Goal: Task Accomplishment & Management: Use online tool/utility

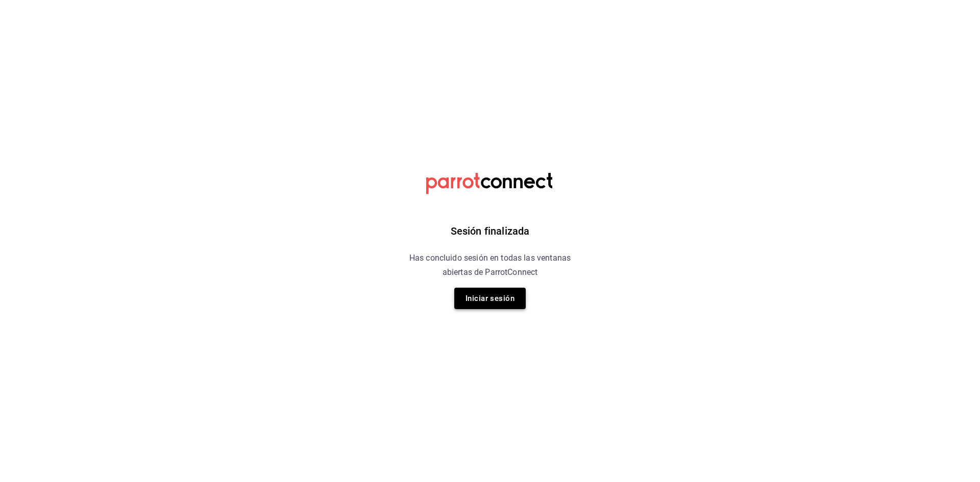
click at [510, 295] on button "Iniciar sesión" at bounding box center [489, 298] width 71 height 21
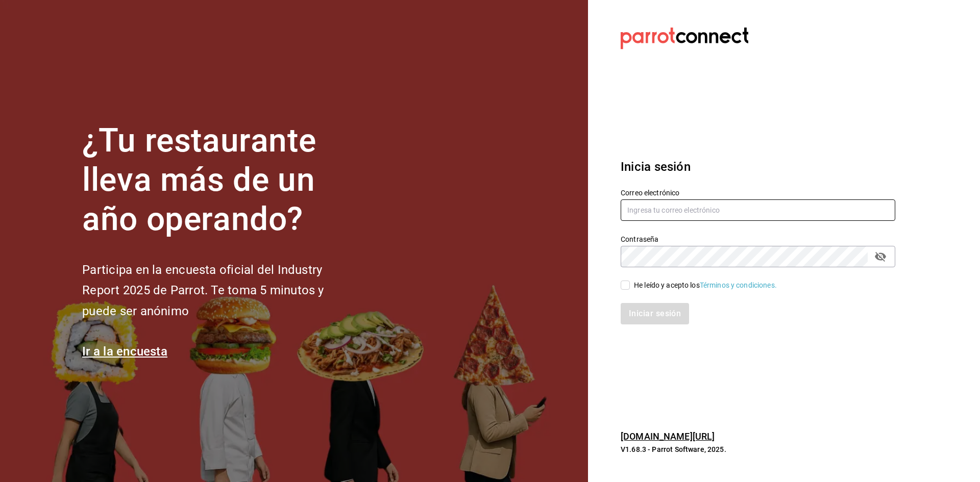
type input "jandresruan1@gmail.com"
click at [629, 282] on input "He leído y acepto los Términos y condiciones." at bounding box center [625, 285] width 9 height 9
checkbox input "true"
click at [649, 315] on button "Iniciar sesión" at bounding box center [655, 313] width 69 height 21
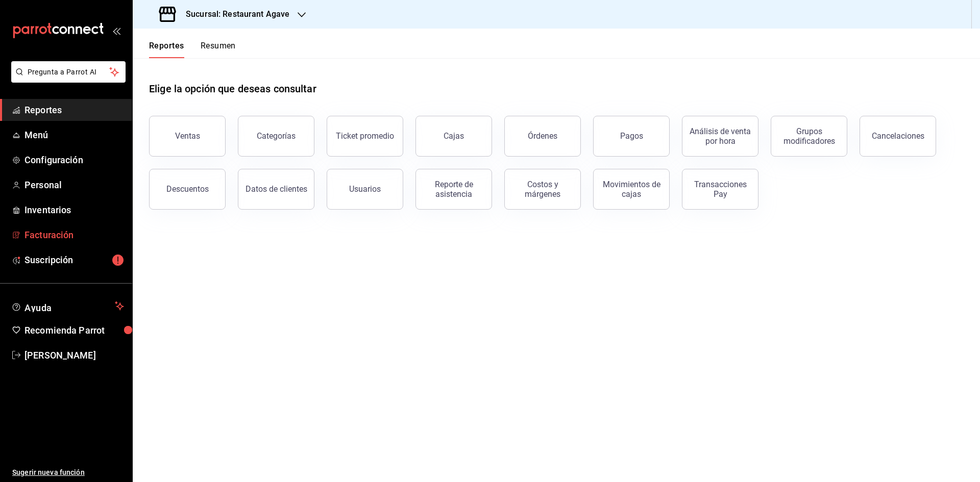
click at [66, 238] on span "Facturación" at bounding box center [75, 235] width 100 height 14
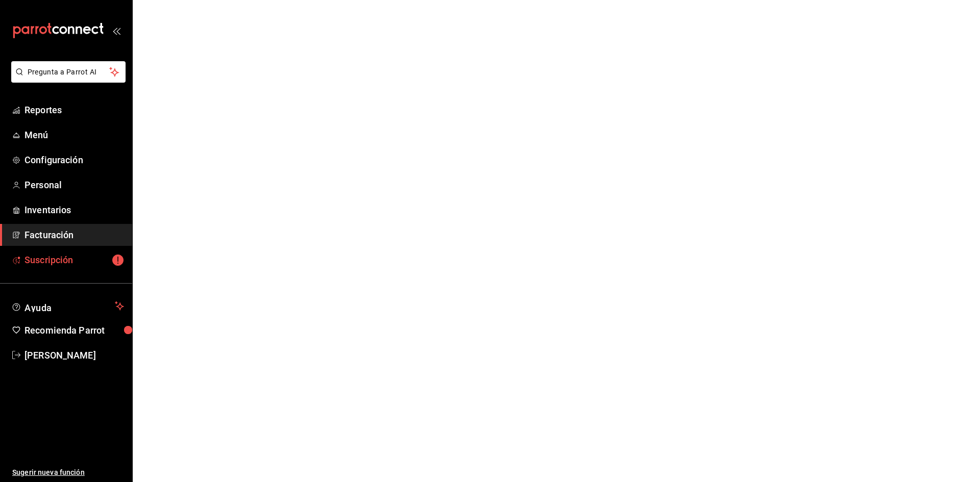
click at [64, 258] on span "Suscripción" at bounding box center [75, 260] width 100 height 14
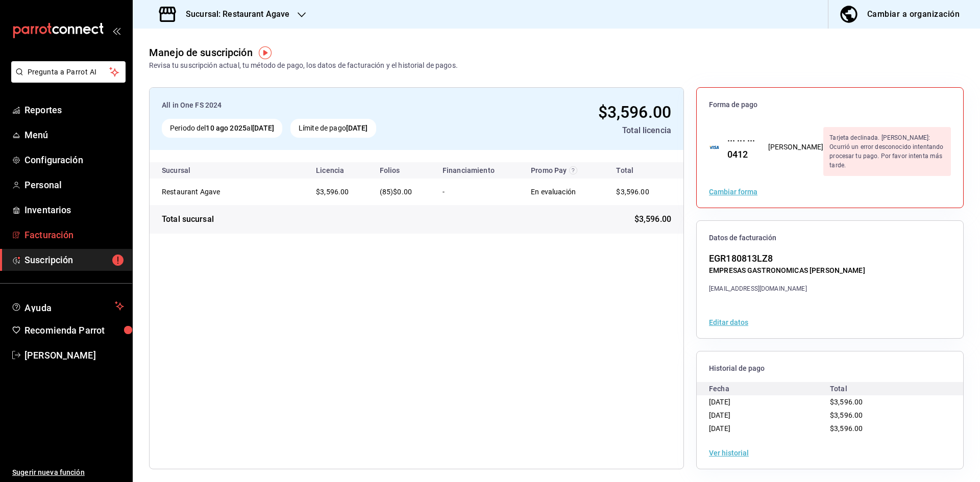
click at [66, 240] on span "Facturación" at bounding box center [75, 235] width 100 height 14
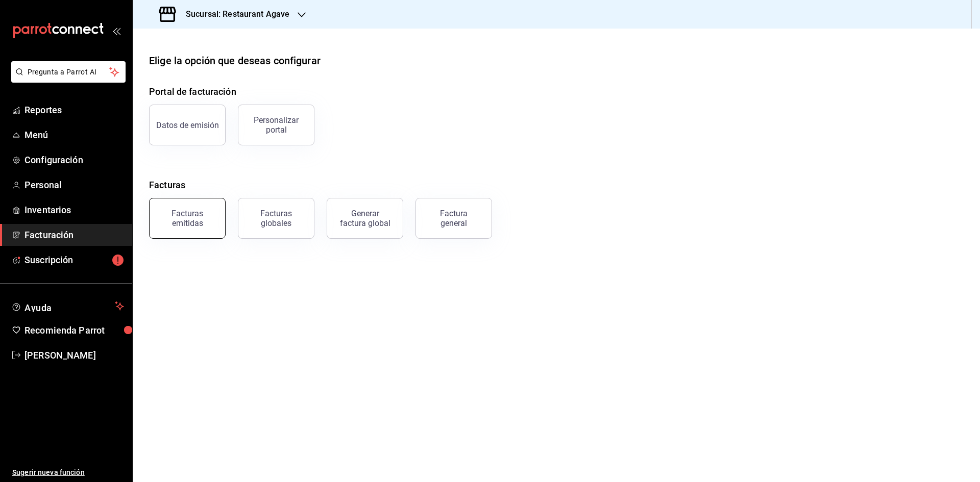
click at [204, 221] on div "Facturas emitidas" at bounding box center [187, 218] width 63 height 19
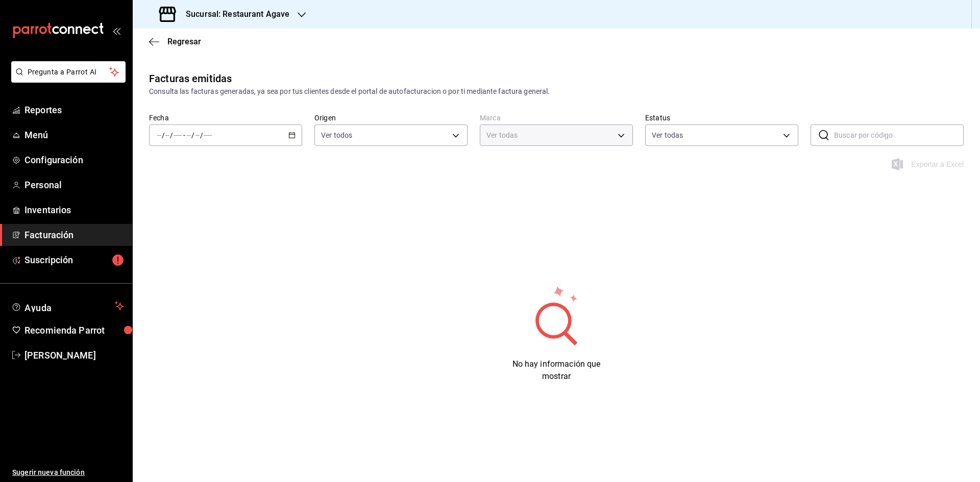
type input "ac14864f-e3a0-4832-92fd-dda121f57a49"
click at [294, 136] on icon "button" at bounding box center [291, 135] width 7 height 7
click at [164, 183] on li "Ayer" at bounding box center [197, 189] width 95 height 23
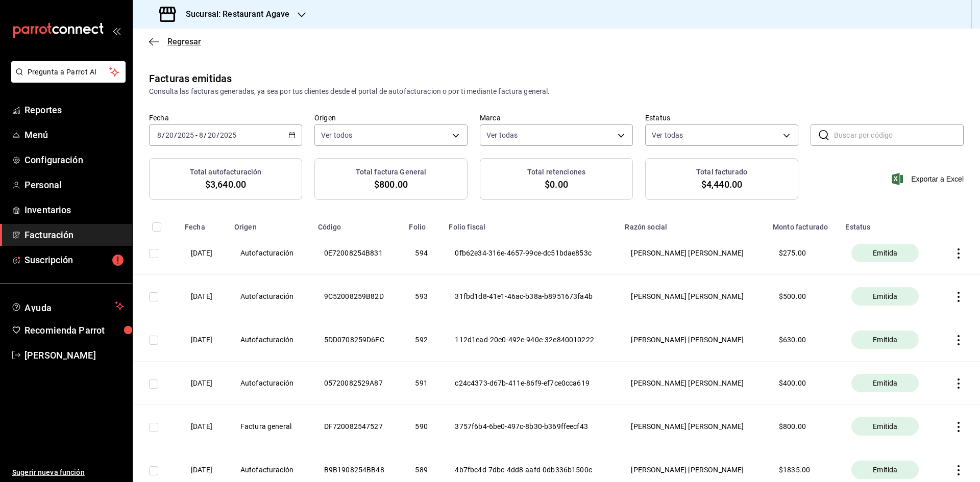
click at [151, 38] on icon "button" at bounding box center [154, 41] width 10 height 9
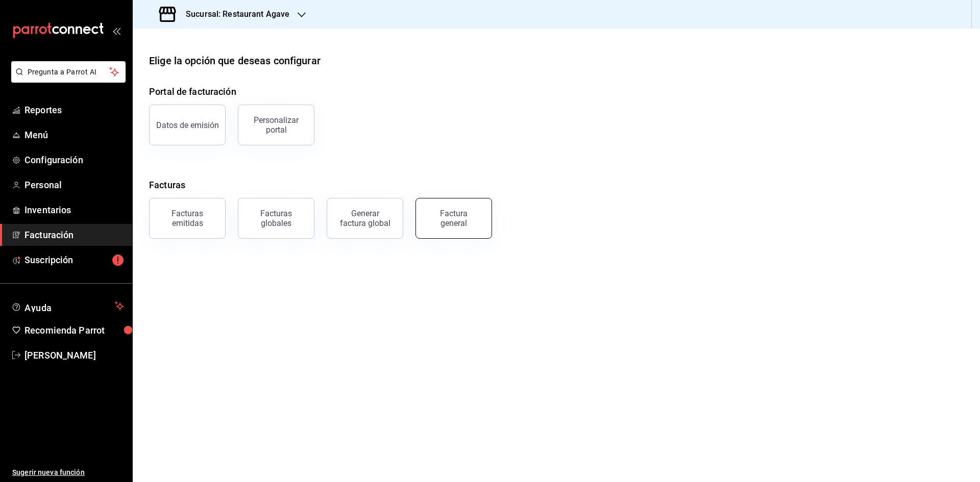
click at [442, 227] on div "Factura general" at bounding box center [453, 218] width 51 height 19
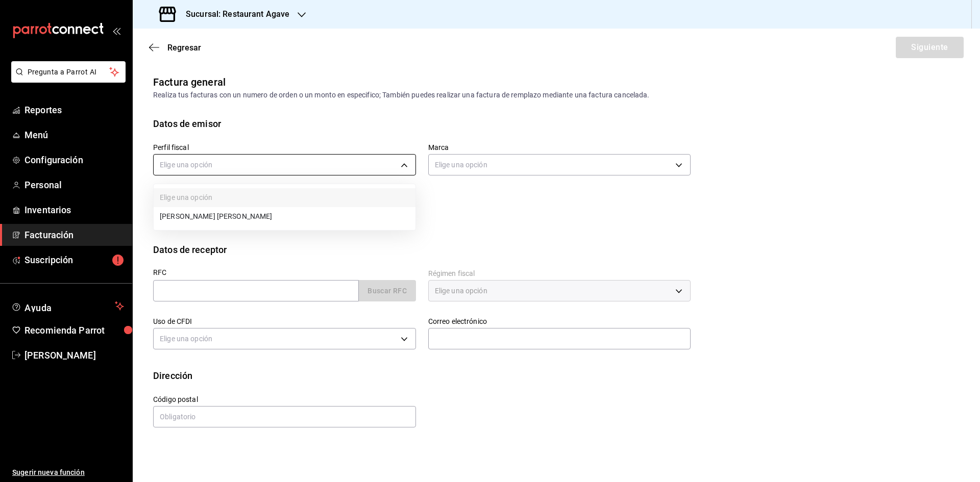
click at [246, 164] on body "Pregunta a Parrot AI Reportes Menú Configuración Personal Inventarios Facturaci…" at bounding box center [490, 241] width 980 height 482
click at [240, 223] on li "[PERSON_NAME] [PERSON_NAME]" at bounding box center [285, 216] width 262 height 19
type input "ad901036-74df-4fe8-addc-bdb4b17d016d"
type input "ac14864f-e3a0-4832-92fd-dda121f57a49"
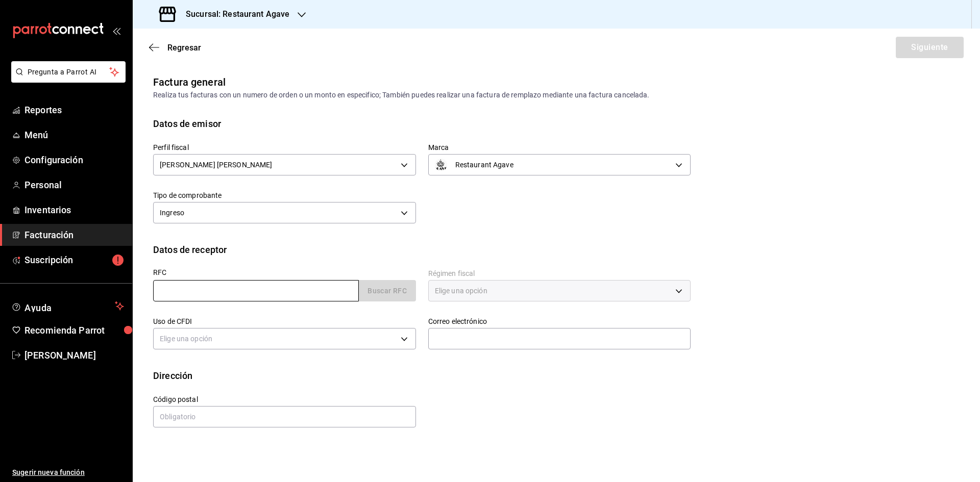
click at [207, 293] on input "text" at bounding box center [256, 290] width 206 height 21
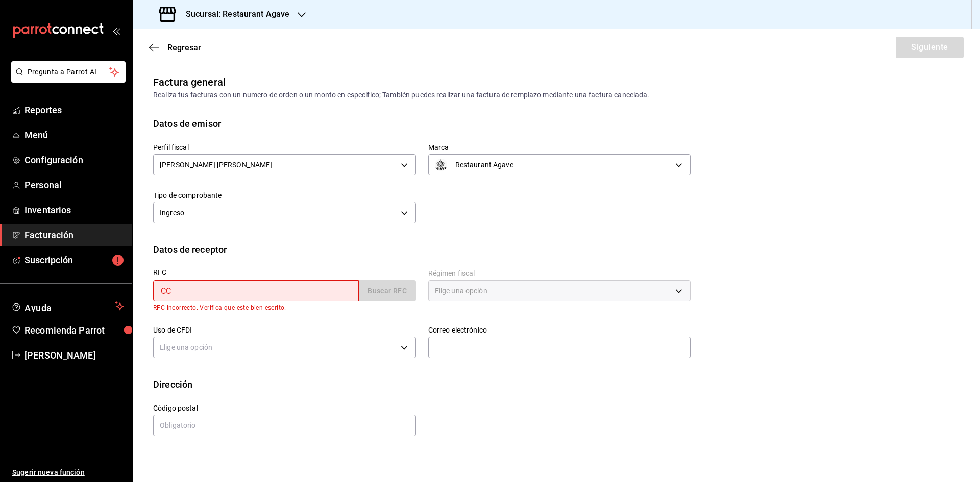
type input "CCO820507BV4"
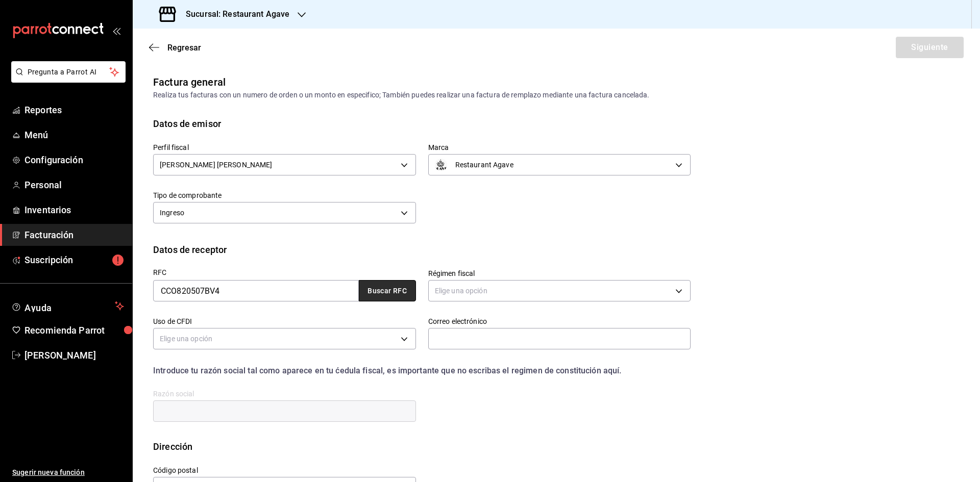
click at [389, 297] on button "Buscar RFC" at bounding box center [387, 290] width 57 height 21
type input "601"
type input "G03"
type input "[PERSON_NAME][EMAIL_ADDRESS][PERSON_NAME][DOMAIN_NAME]"
type input "55400"
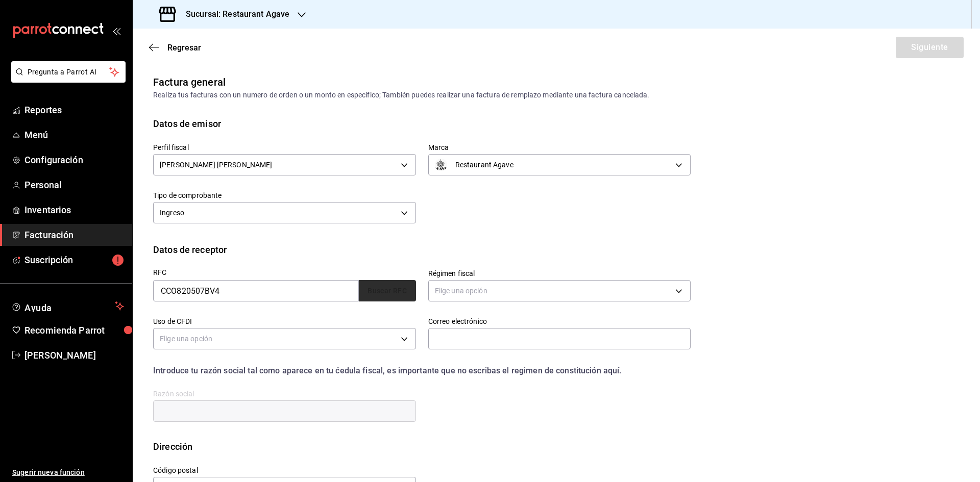
type input "CONSERVAS LA COSTEÑA"
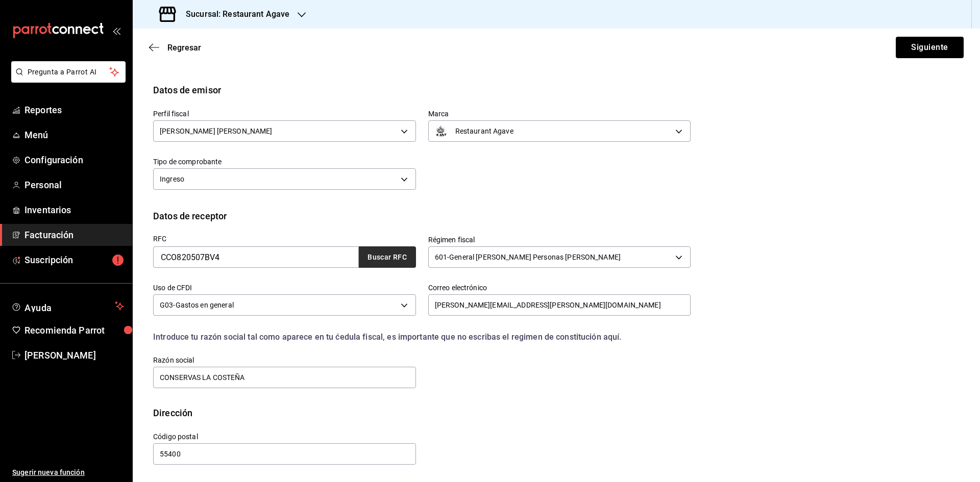
scroll to position [34, 0]
click at [896, 41] on button "Siguiente" at bounding box center [930, 47] width 68 height 21
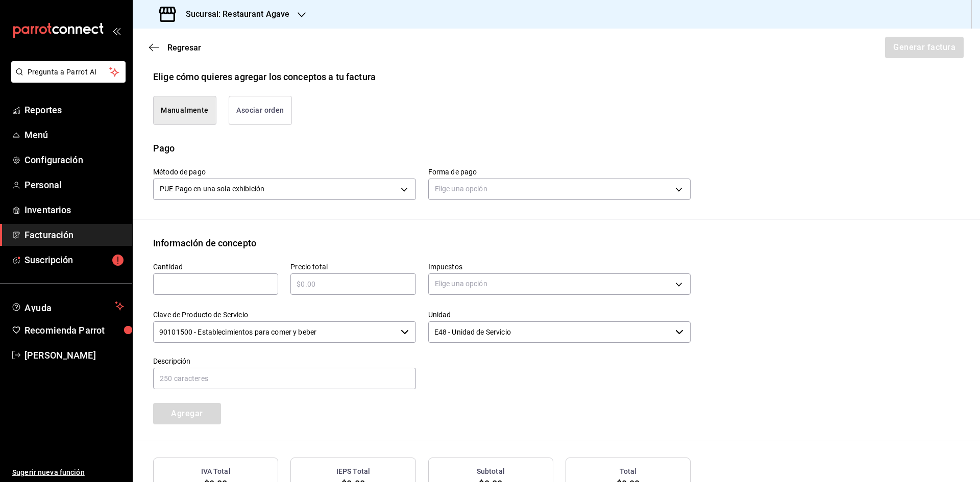
scroll to position [215, 0]
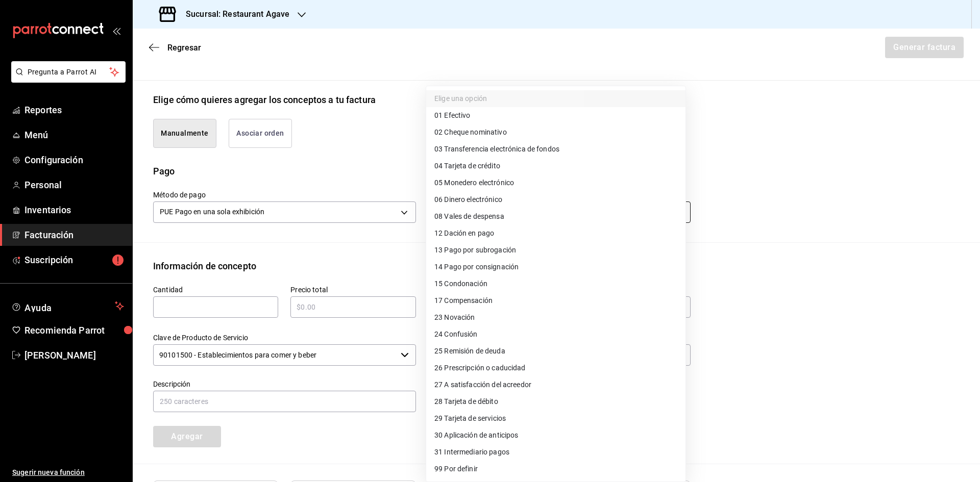
click at [480, 216] on body "Pregunta a Parrot AI Reportes Menú Configuración Personal Inventarios Facturaci…" at bounding box center [490, 241] width 980 height 482
click at [510, 166] on li "04 Tarjeta de crédito" at bounding box center [555, 166] width 259 height 17
type input "04"
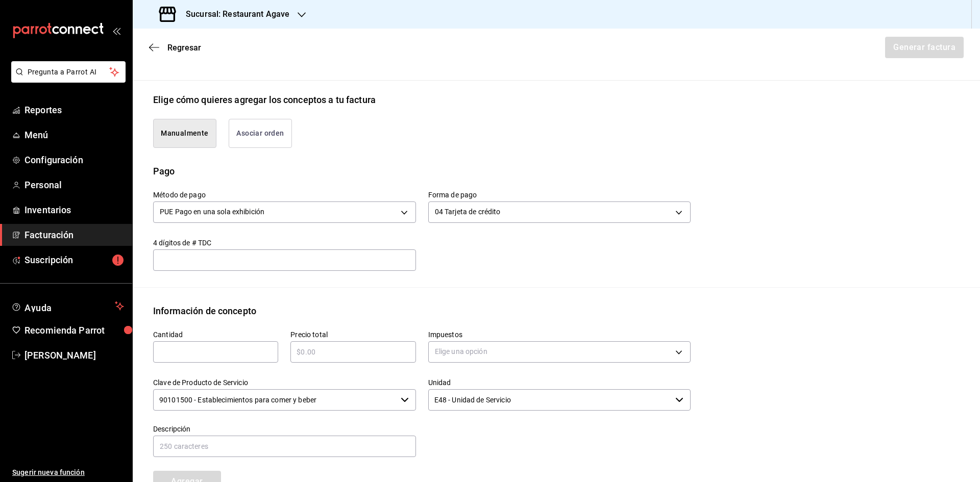
click at [179, 359] on div "​" at bounding box center [215, 352] width 125 height 21
type input "1"
click at [369, 350] on input "text" at bounding box center [353, 352] width 125 height 12
type input "$880"
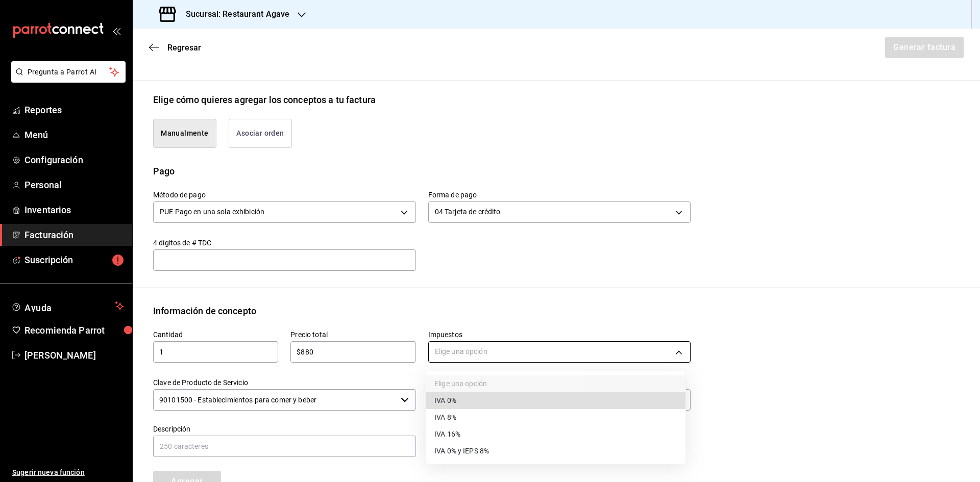
click at [514, 350] on body "Pregunta a Parrot AI Reportes Menú Configuración Personal Inventarios Facturaci…" at bounding box center [490, 241] width 980 height 482
click at [488, 430] on li "IVA 16%" at bounding box center [555, 434] width 259 height 17
type input "IVA_16"
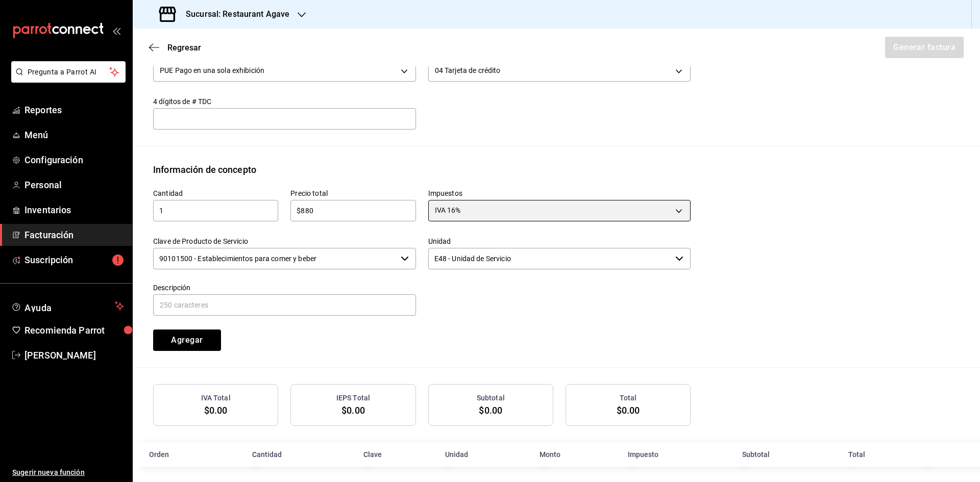
scroll to position [363, 0]
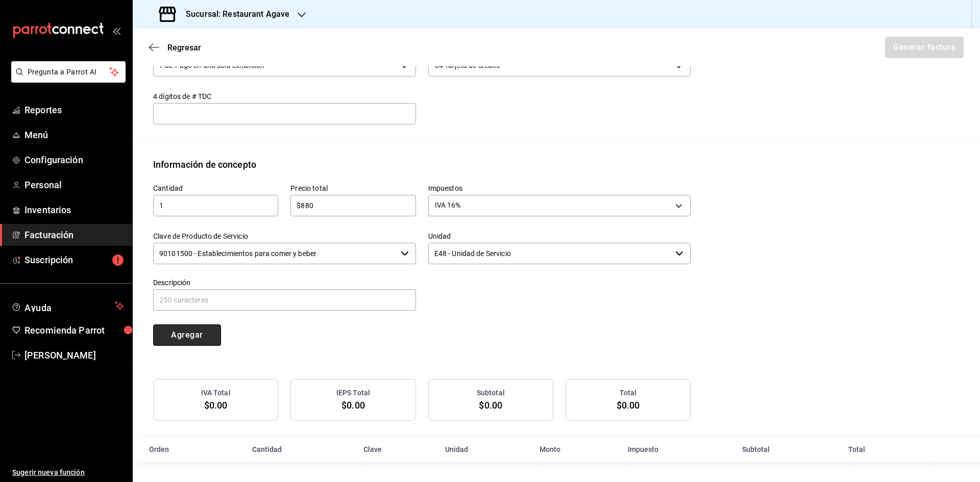
click at [190, 329] on button "Agregar" at bounding box center [187, 335] width 68 height 21
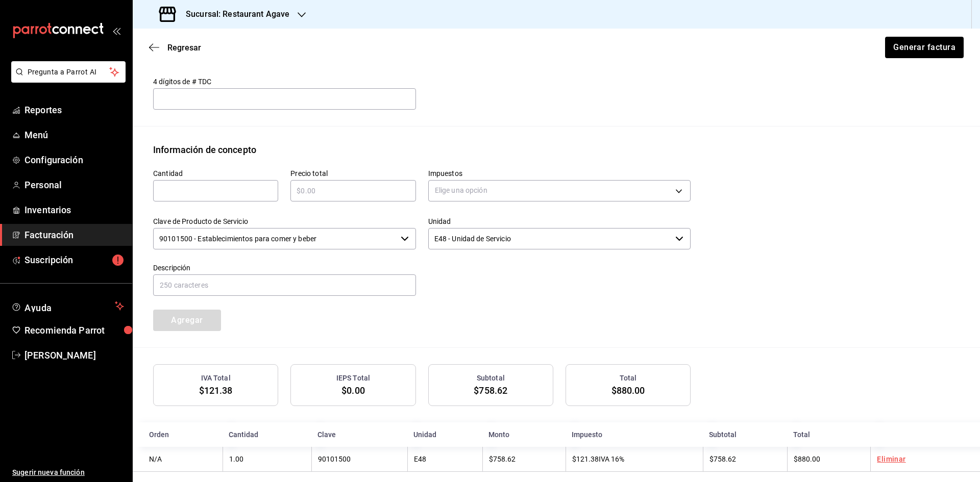
scroll to position [388, 0]
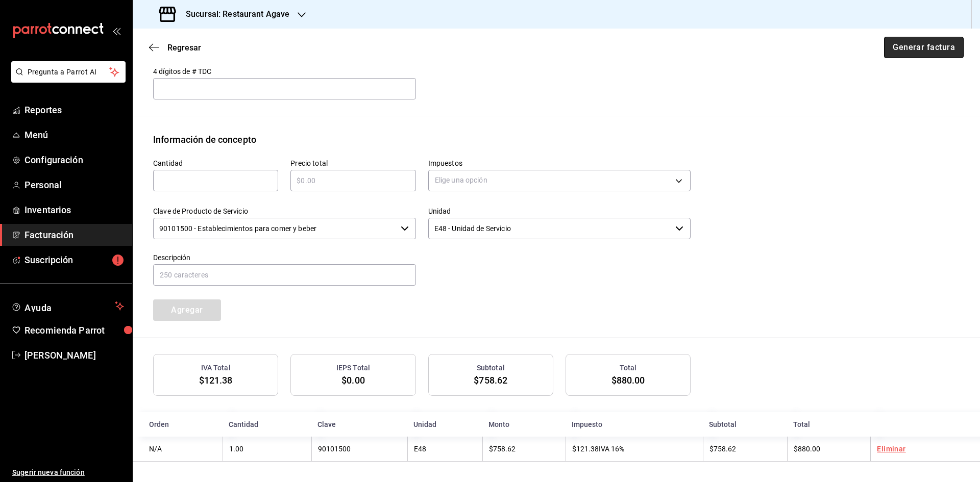
click at [926, 56] on button "Generar factura" at bounding box center [924, 47] width 80 height 21
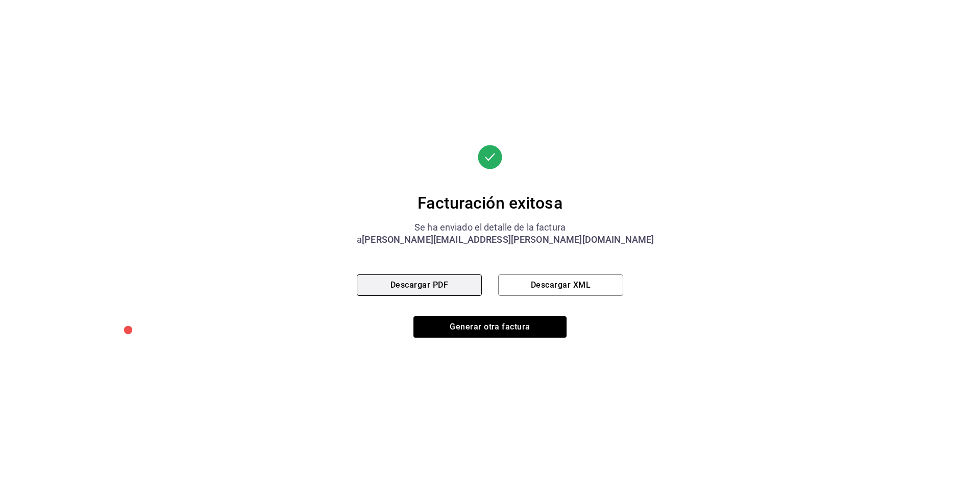
click at [448, 285] on button "Descargar PDF" at bounding box center [419, 285] width 125 height 21
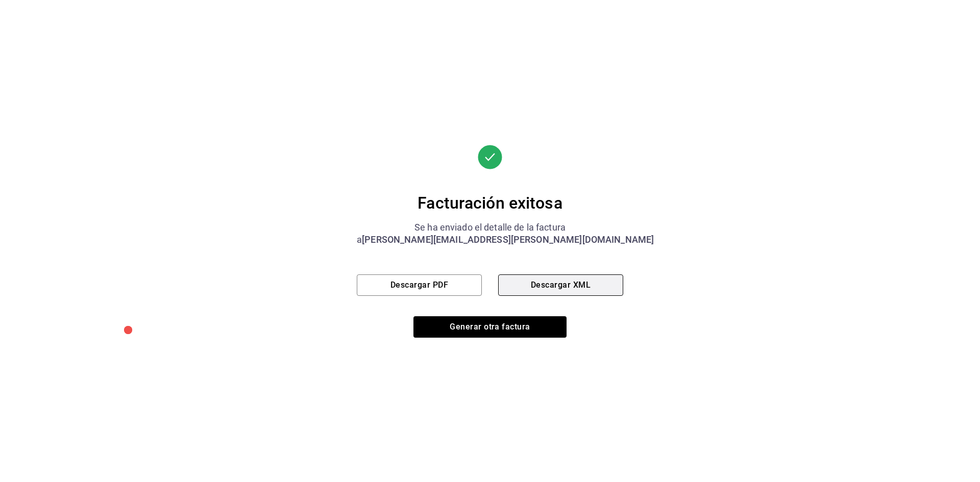
click at [517, 281] on button "Descargar XML" at bounding box center [560, 285] width 125 height 21
